Goal: Task Accomplishment & Management: Manage account settings

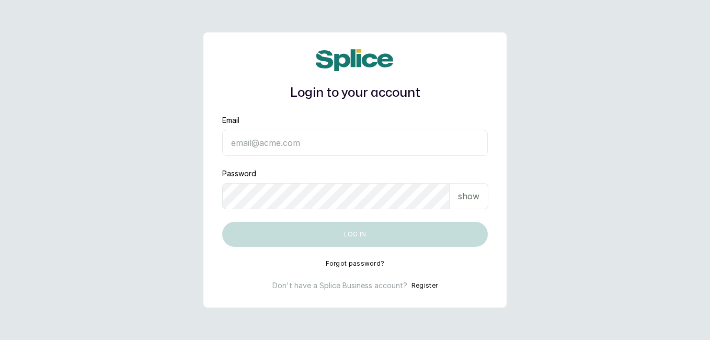
click at [281, 135] on input "Email" at bounding box center [354, 143] width 265 height 26
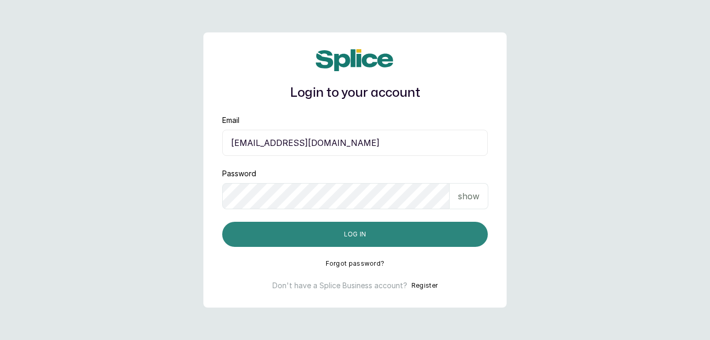
click at [318, 242] on button "Log in" at bounding box center [354, 234] width 265 height 25
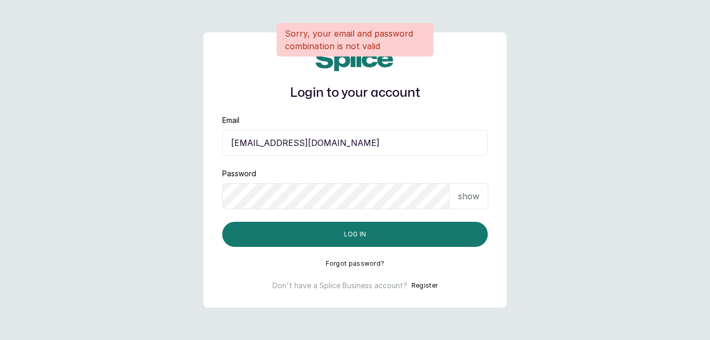
click at [268, 141] on input "operation@ajskylar.com" at bounding box center [354, 143] width 265 height 26
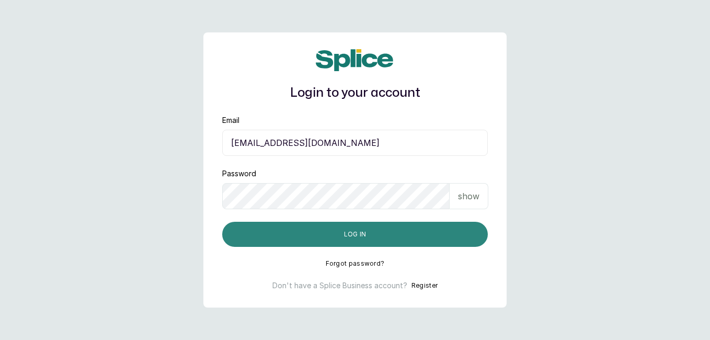
type input "operations@ajskylar.com"
click at [320, 234] on button "Log in" at bounding box center [354, 234] width 265 height 25
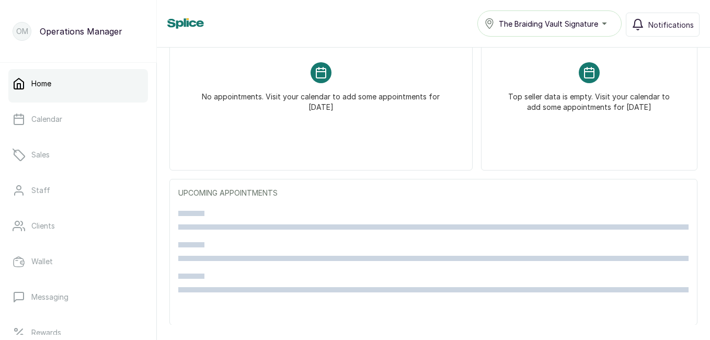
scroll to position [172, 0]
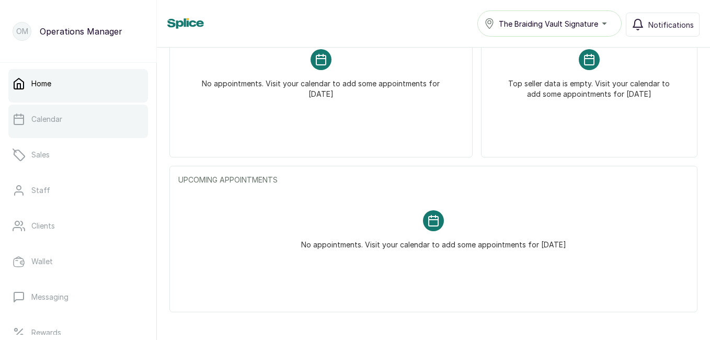
click at [85, 123] on link "Calendar" at bounding box center [78, 119] width 140 height 29
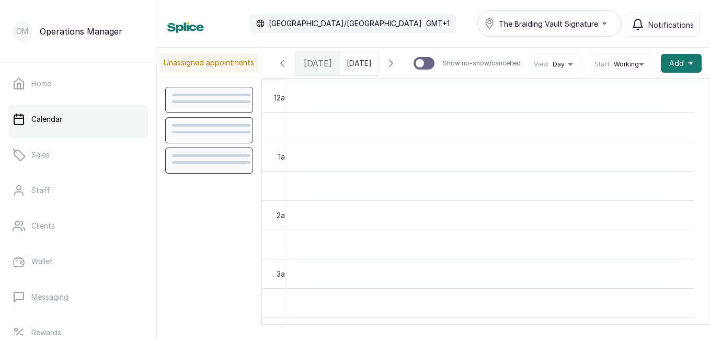
scroll to position [352, 0]
click at [605, 24] on div "The Braiding Vault Signature" at bounding box center [549, 23] width 131 height 13
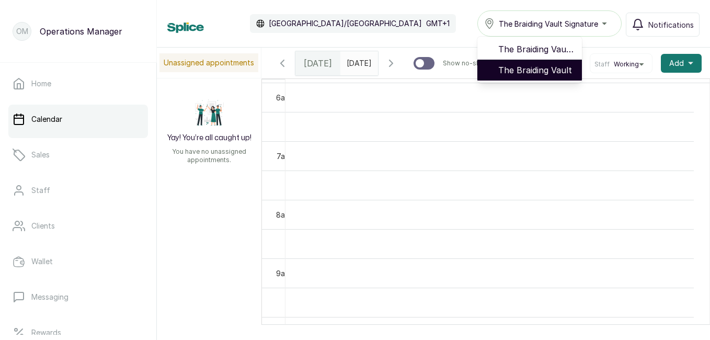
click at [545, 74] on span "The Braiding Vault" at bounding box center [535, 70] width 75 height 13
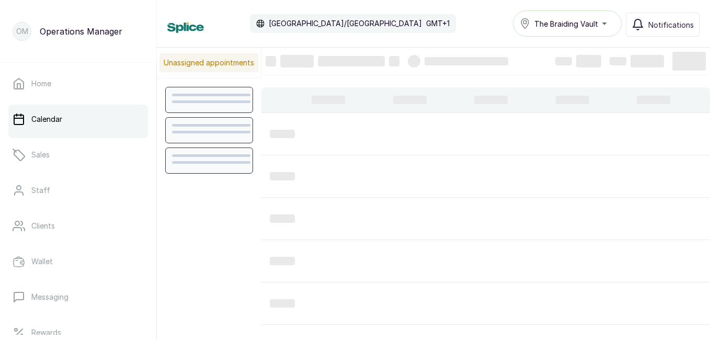
scroll to position [352, 0]
click at [603, 24] on div "The Braiding Vault" at bounding box center [566, 23] width 95 height 13
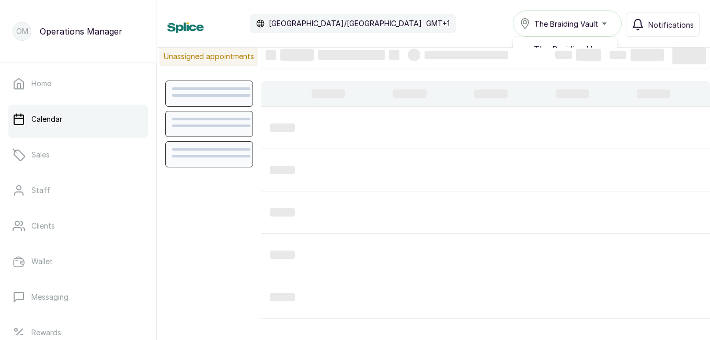
scroll to position [0, 0]
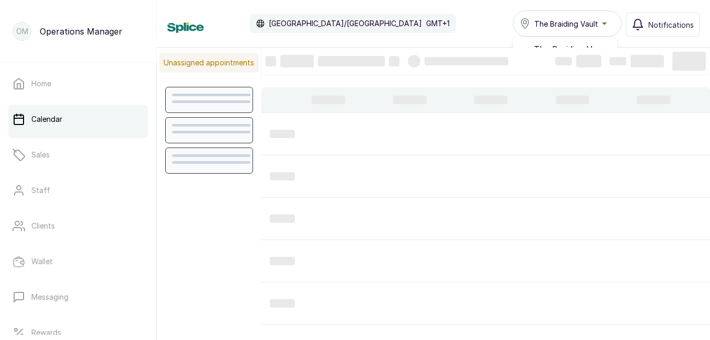
click at [605, 26] on div "The Braiding Vault" at bounding box center [566, 23] width 95 height 13
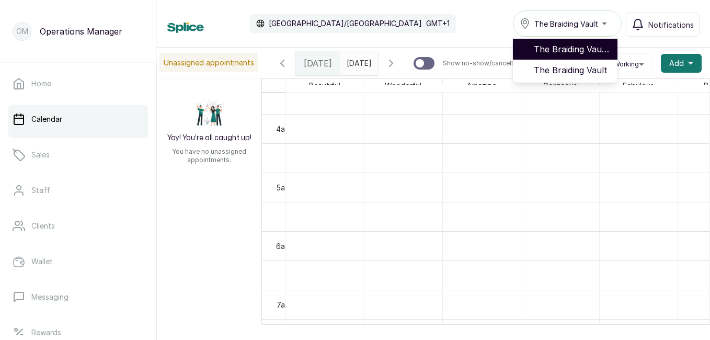
click at [568, 46] on span "The Braiding Vault Signature" at bounding box center [571, 49] width 75 height 13
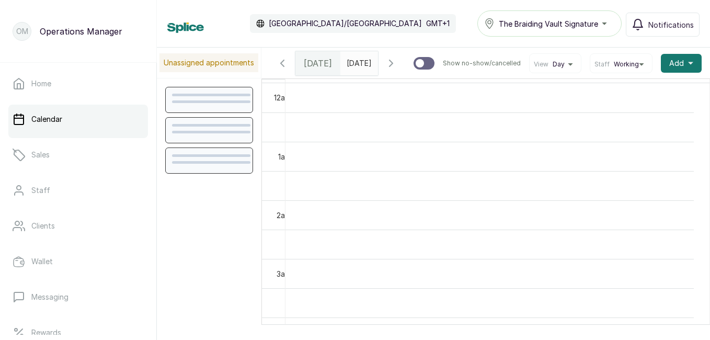
scroll to position [352, 0]
click at [609, 22] on div "The Braiding Vault Signature" at bounding box center [549, 23] width 131 height 13
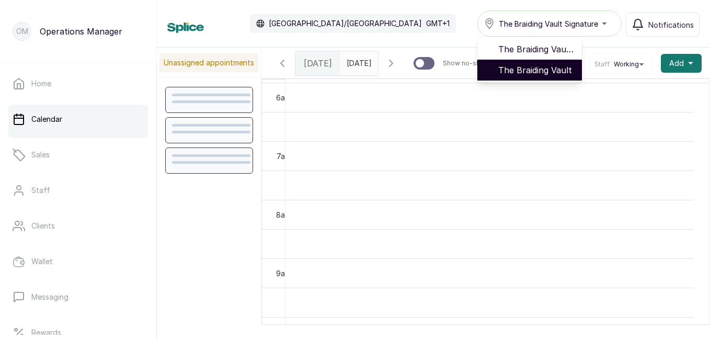
click at [552, 67] on span "The Braiding Vault" at bounding box center [535, 70] width 75 height 13
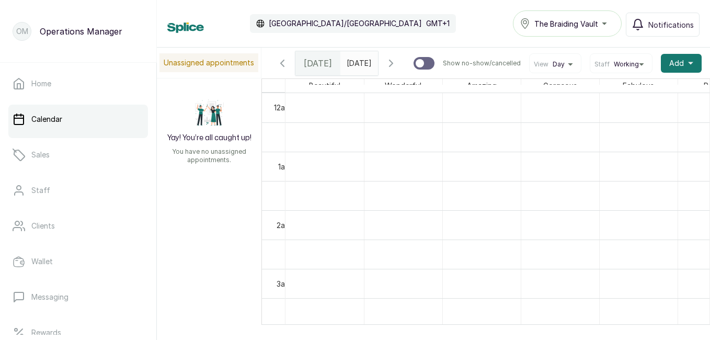
click at [283, 68] on icon "button" at bounding box center [282, 63] width 13 height 13
click at [610, 25] on div "The Braiding Vault" at bounding box center [566, 23] width 95 height 13
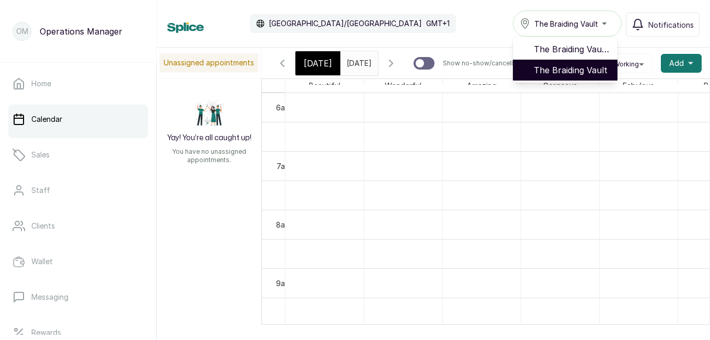
click at [583, 69] on span "The Braiding Vault" at bounding box center [571, 70] width 75 height 13
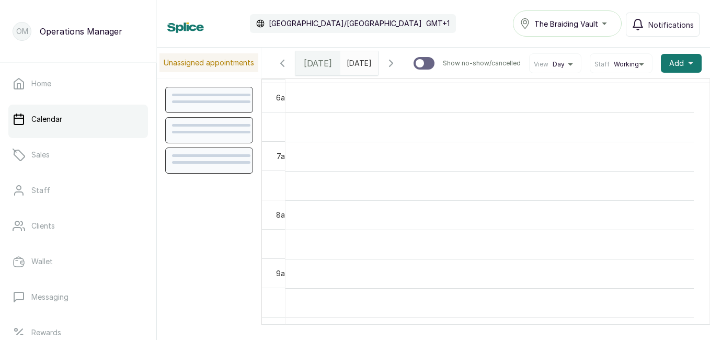
scroll to position [352, 0]
click at [610, 25] on div "The Braiding Vault" at bounding box center [566, 23] width 95 height 13
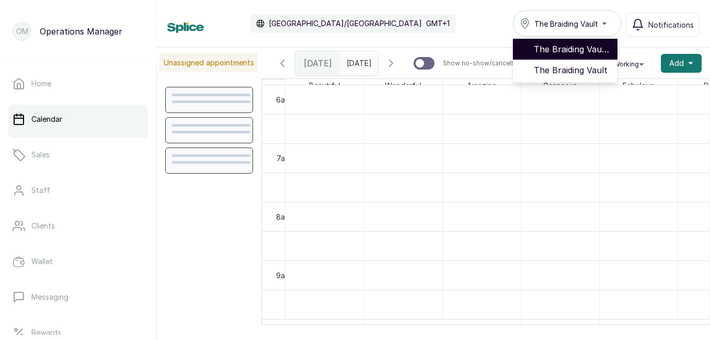
click at [592, 45] on span "The Braiding Vault Signature" at bounding box center [571, 49] width 75 height 13
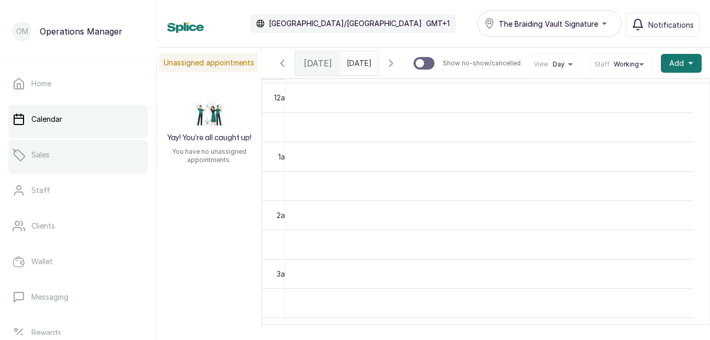
scroll to position [232, 0]
